Goal: Task Accomplishment & Management: Manage account settings

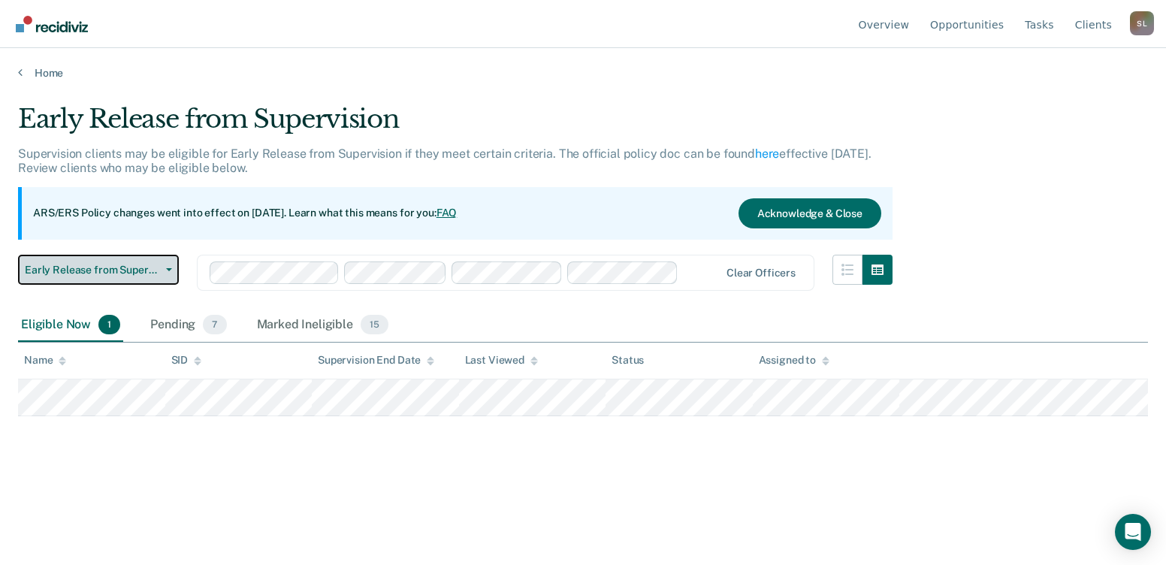
click at [174, 269] on button "Early Release from Supervision" at bounding box center [98, 270] width 161 height 30
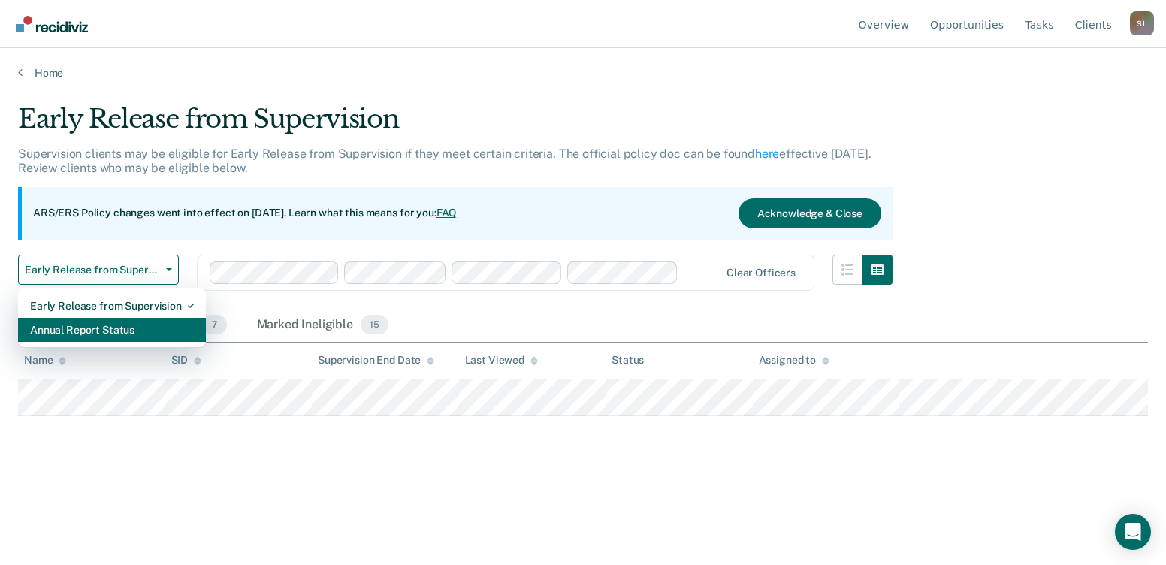
click at [109, 338] on div "Annual Report Status" at bounding box center [112, 330] width 164 height 24
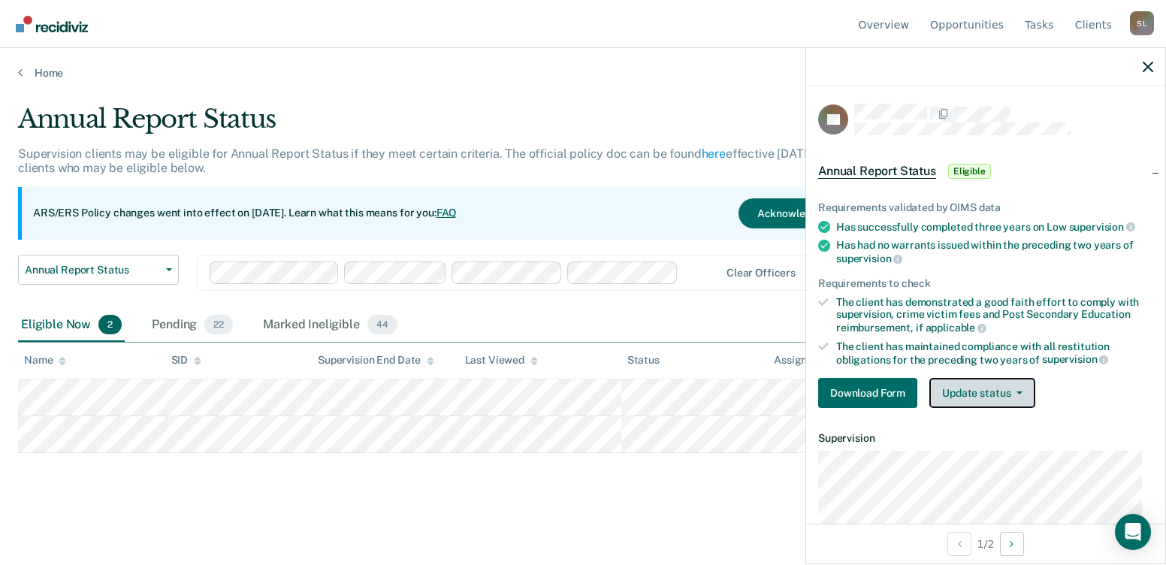
click at [1021, 394] on button "Update status" at bounding box center [982, 393] width 106 height 30
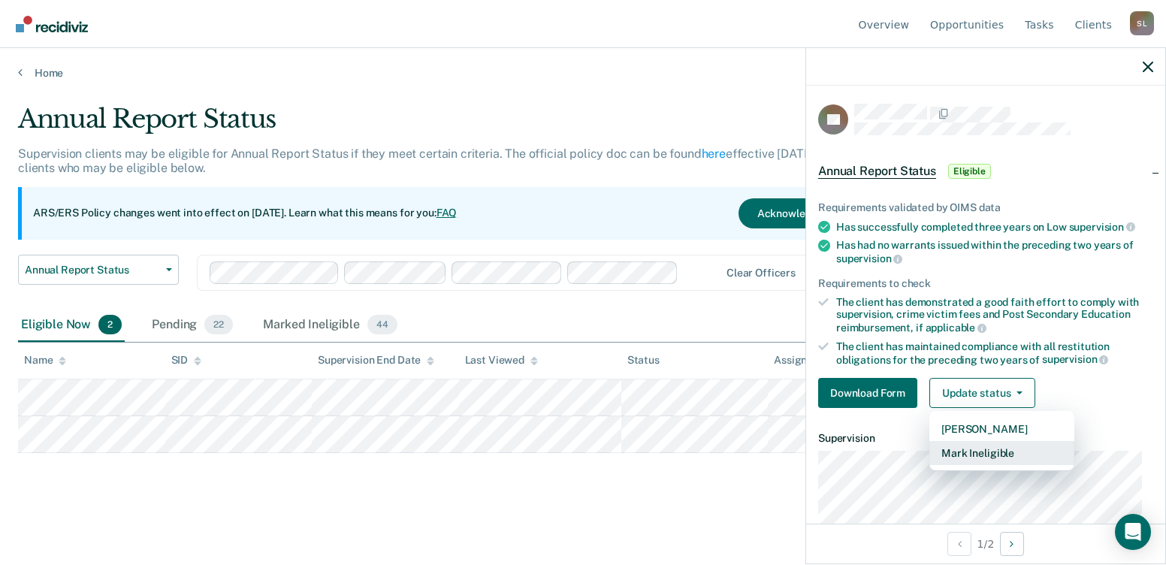
click at [1018, 445] on button "Mark Ineligible" at bounding box center [1001, 453] width 145 height 24
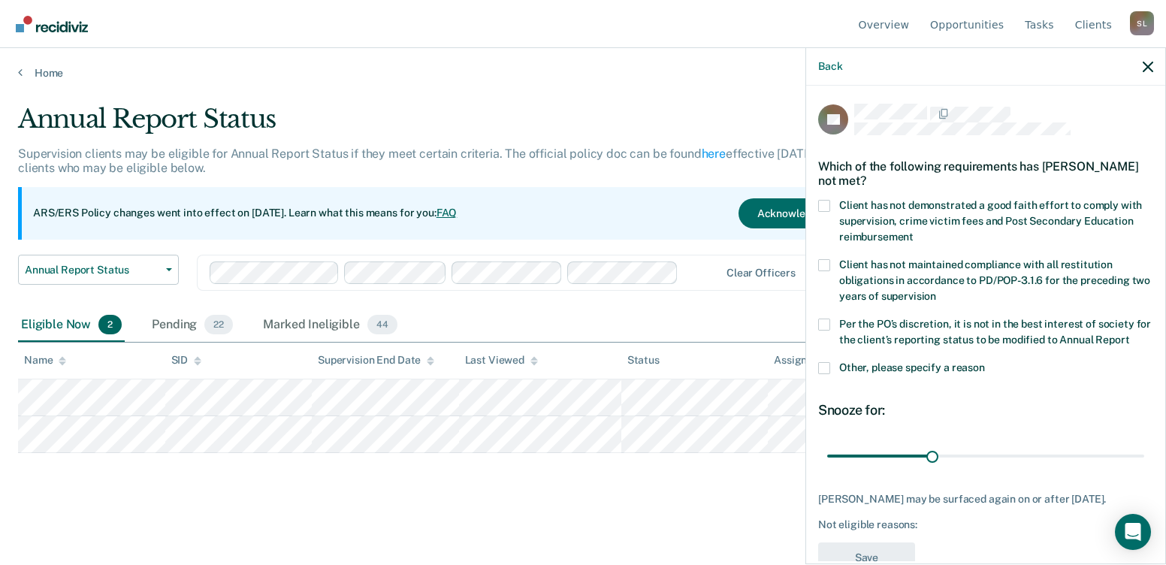
click at [828, 327] on span at bounding box center [824, 324] width 12 height 12
click at [1129, 334] on input "Per the PO’s discretion, it is not in the best interest of society for the clie…" at bounding box center [1129, 334] width 0 height 0
click at [828, 374] on span at bounding box center [824, 368] width 12 height 12
click at [985, 362] on input "Other, please specify a reason" at bounding box center [985, 362] width 0 height 0
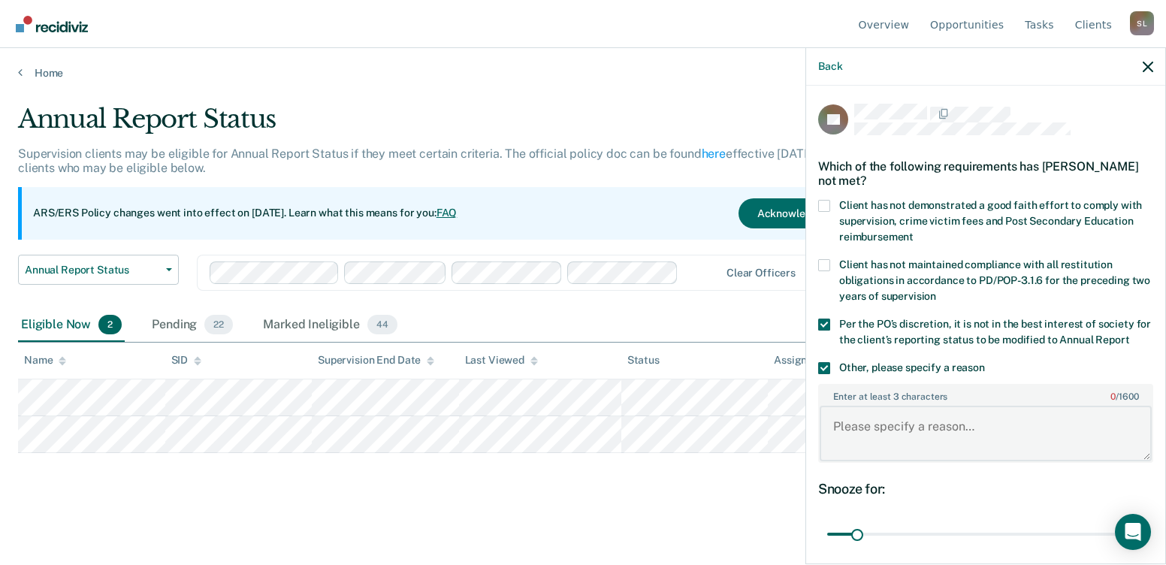
click at [954, 451] on textarea "Enter at least 3 characters 0 / 1600" at bounding box center [985, 434] width 332 height 56
type textarea "Client is a registered sex offender currently in treatment."
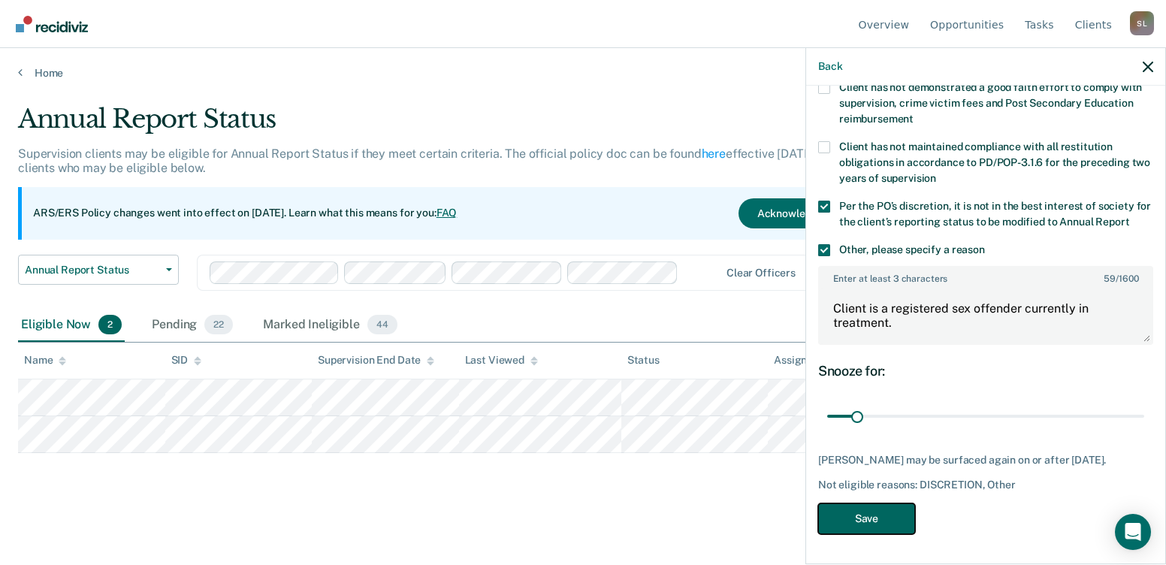
click at [877, 521] on button "Save" at bounding box center [866, 518] width 97 height 31
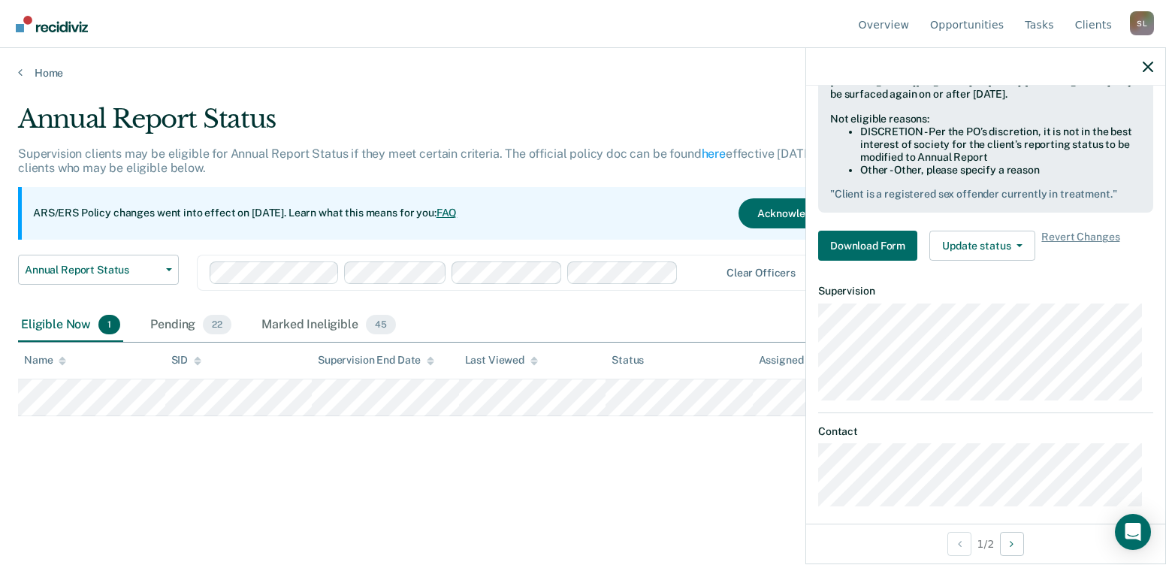
scroll to position [344, 0]
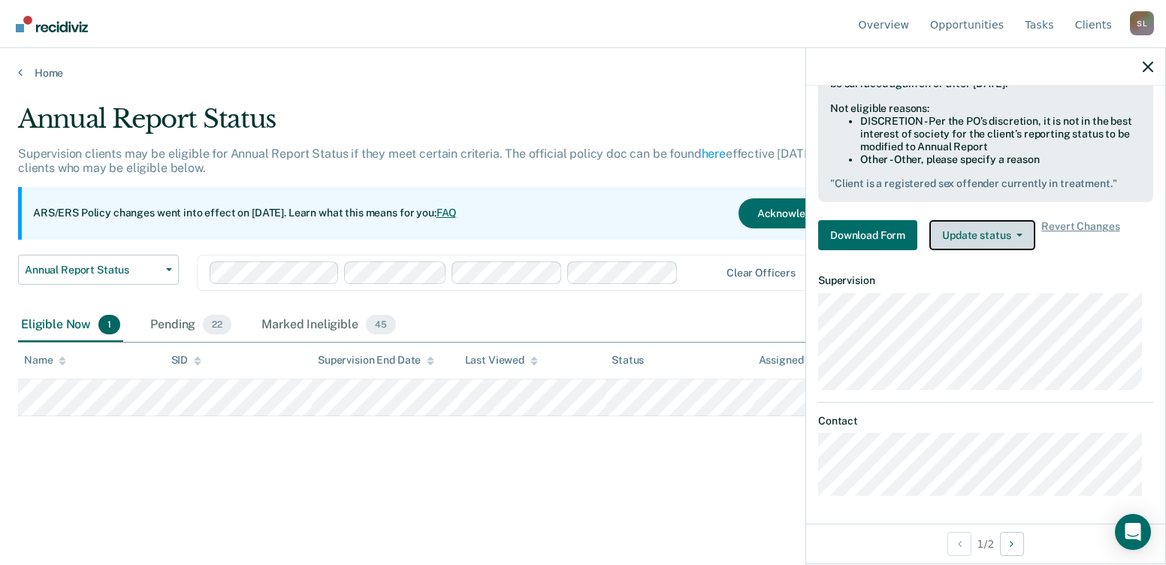
click at [1021, 234] on button "Update status" at bounding box center [982, 235] width 106 height 30
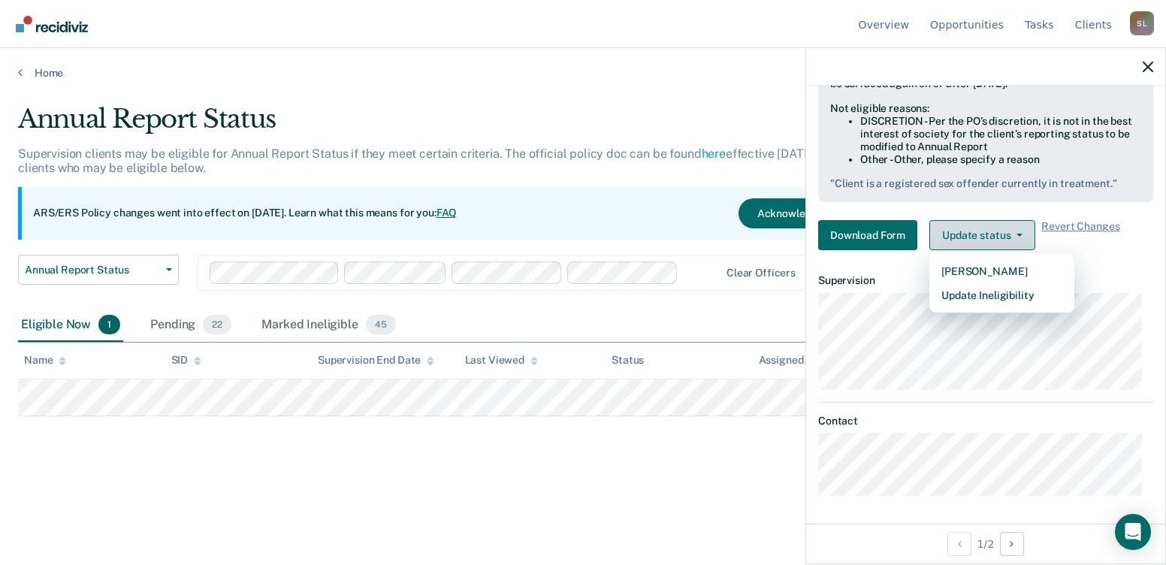
click at [1021, 234] on button "Update status" at bounding box center [982, 235] width 106 height 30
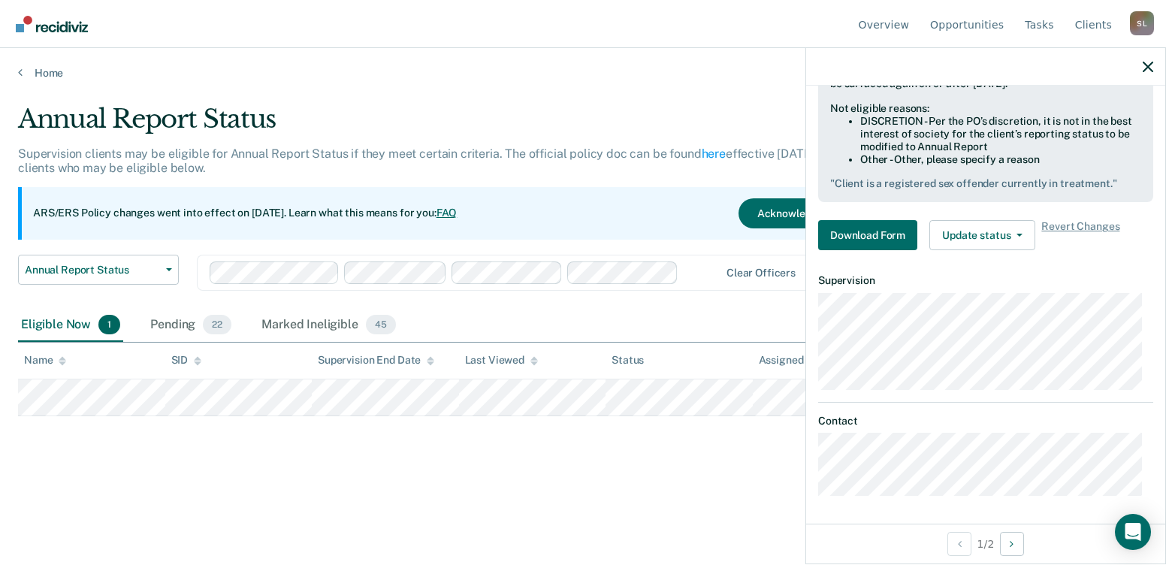
click at [182, 476] on div "Annual Report Status Supervision clients may be eligible for Annual Report Stat…" at bounding box center [583, 302] width 1130 height 397
click at [1156, 65] on div at bounding box center [985, 67] width 359 height 38
click at [1149, 65] on icon "button" at bounding box center [1147, 67] width 11 height 11
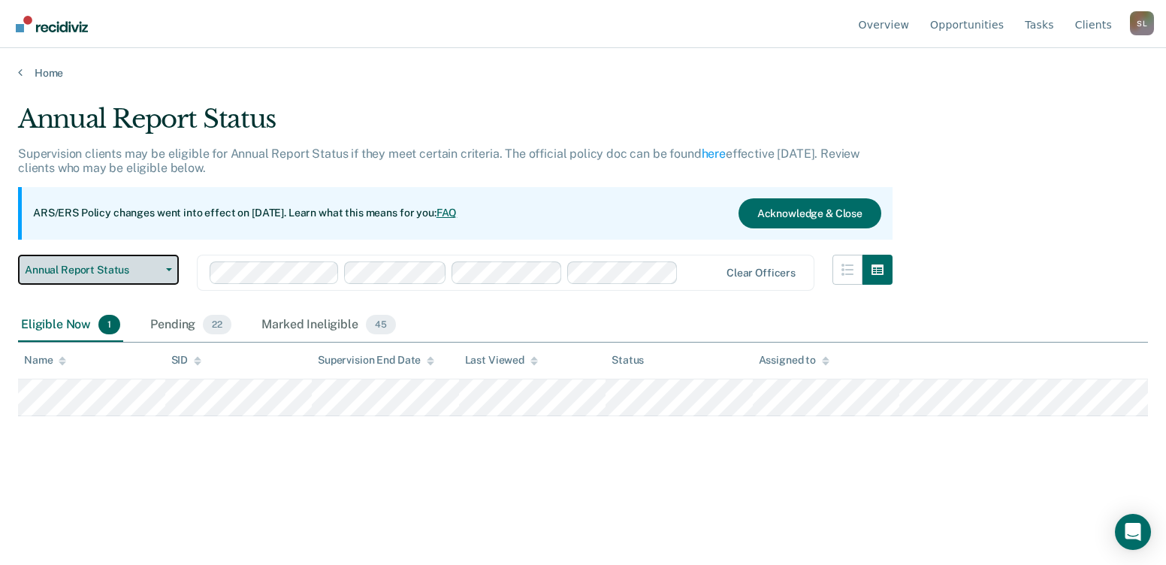
click at [164, 268] on span "button" at bounding box center [166, 269] width 12 height 3
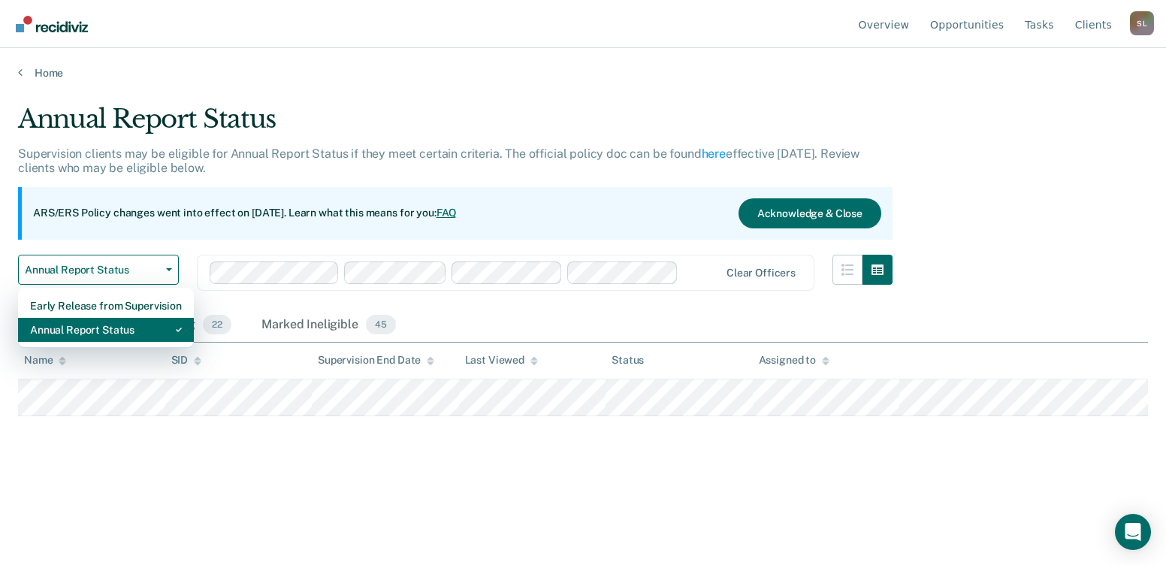
click at [139, 328] on div "Annual Report Status" at bounding box center [106, 330] width 152 height 24
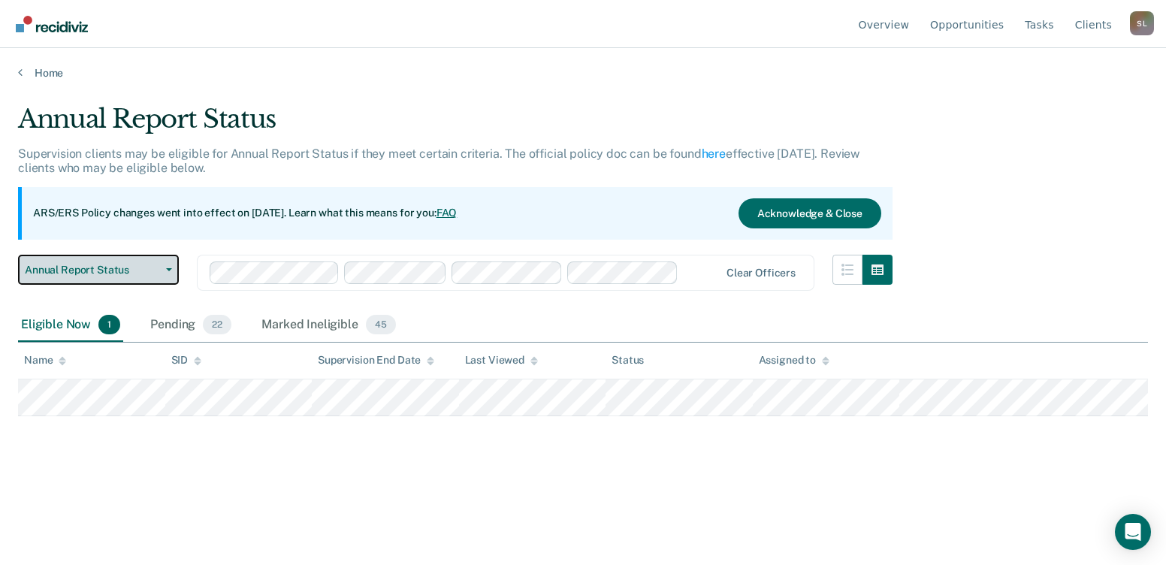
click at [167, 268] on icon "button" at bounding box center [169, 269] width 6 height 3
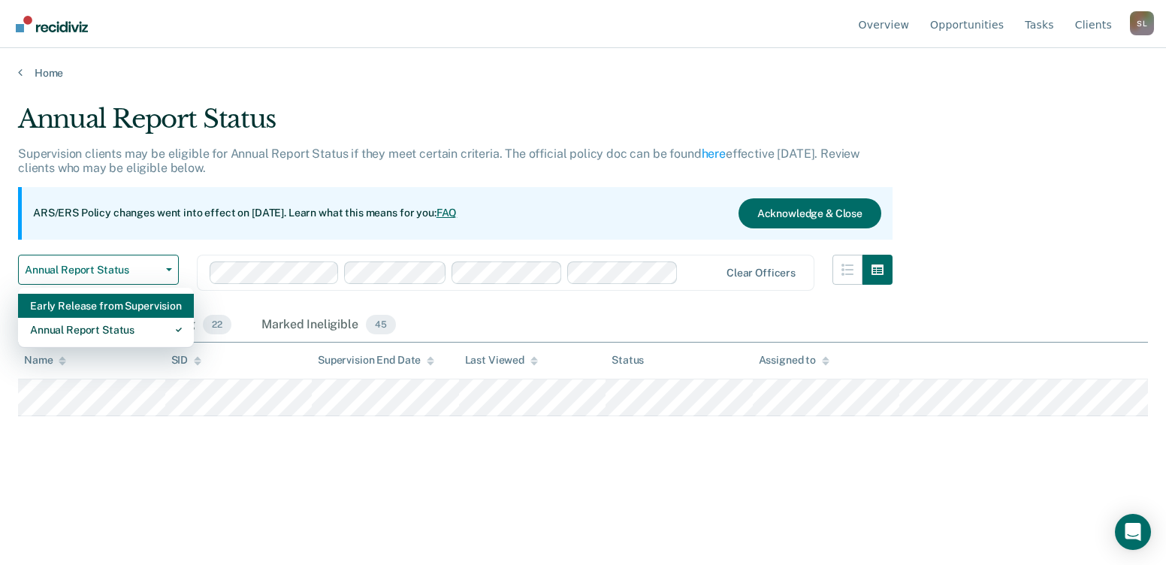
click at [131, 304] on div "Early Release from Supervision" at bounding box center [106, 306] width 152 height 24
